Goal: Check status: Check status

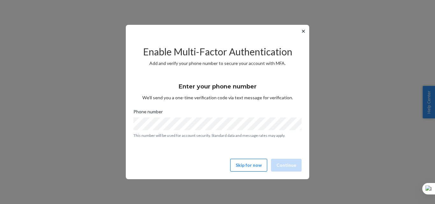
click at [254, 163] on button "Skip for now" at bounding box center [248, 165] width 37 height 13
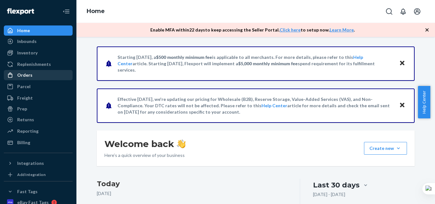
click at [34, 73] on div "Orders" at bounding box center [38, 75] width 68 height 9
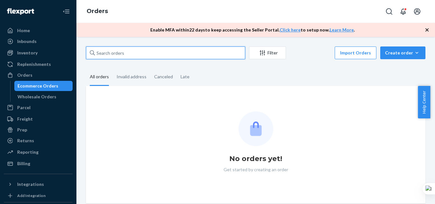
click at [115, 51] on input "text" at bounding box center [165, 52] width 159 height 13
paste input "111-4172098-2390657"
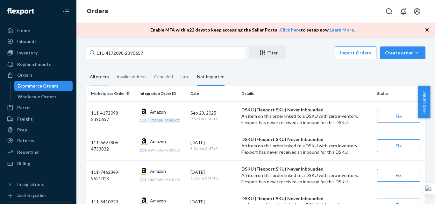
click at [105, 76] on div "All orders" at bounding box center [99, 77] width 19 height 18
click at [86, 68] on input "All orders" at bounding box center [86, 68] width 0 height 0
click at [102, 75] on div "All orders" at bounding box center [99, 77] width 19 height 18
click at [86, 68] on input "All orders" at bounding box center [86, 68] width 0 height 0
click at [101, 81] on div "All orders" at bounding box center [99, 77] width 19 height 18
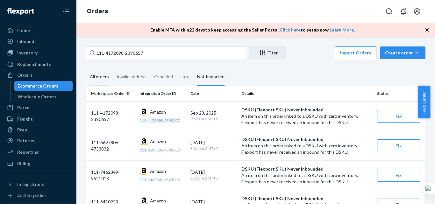
click at [86, 68] on input "All orders" at bounding box center [86, 68] width 0 height 0
click at [97, 78] on div "All orders" at bounding box center [99, 77] width 19 height 18
click at [86, 68] on input "All orders" at bounding box center [86, 68] width 0 height 0
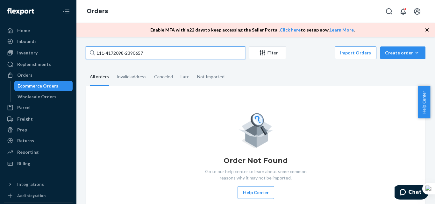
click at [120, 53] on input "111-4172098-2390657" at bounding box center [165, 52] width 159 height 13
paste input "4-8066862-5742656"
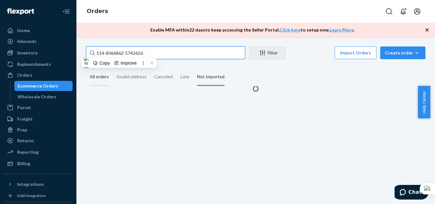
type input "114-8066862-5742656"
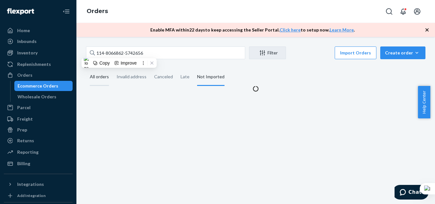
click at [98, 76] on div "All orders" at bounding box center [99, 77] width 19 height 18
click at [86, 68] on input "All orders" at bounding box center [86, 68] width 0 height 0
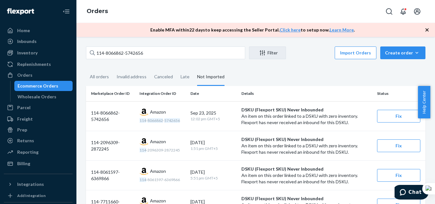
click at [430, 29] on icon "button" at bounding box center [427, 30] width 6 height 6
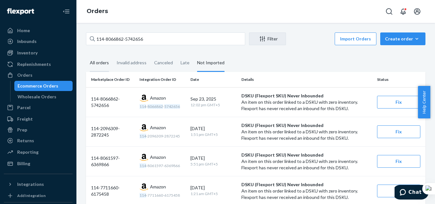
click at [104, 66] on div "All orders" at bounding box center [99, 63] width 19 height 18
click at [86, 54] on input "All orders" at bounding box center [86, 54] width 0 height 0
click at [100, 61] on div "All orders" at bounding box center [99, 63] width 19 height 18
click at [86, 54] on input "All orders" at bounding box center [86, 54] width 0 height 0
click at [99, 59] on div "All orders" at bounding box center [99, 63] width 19 height 18
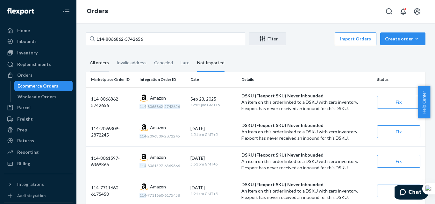
click at [86, 54] on input "All orders" at bounding box center [86, 54] width 0 height 0
